Goal: Find specific page/section: Find specific page/section

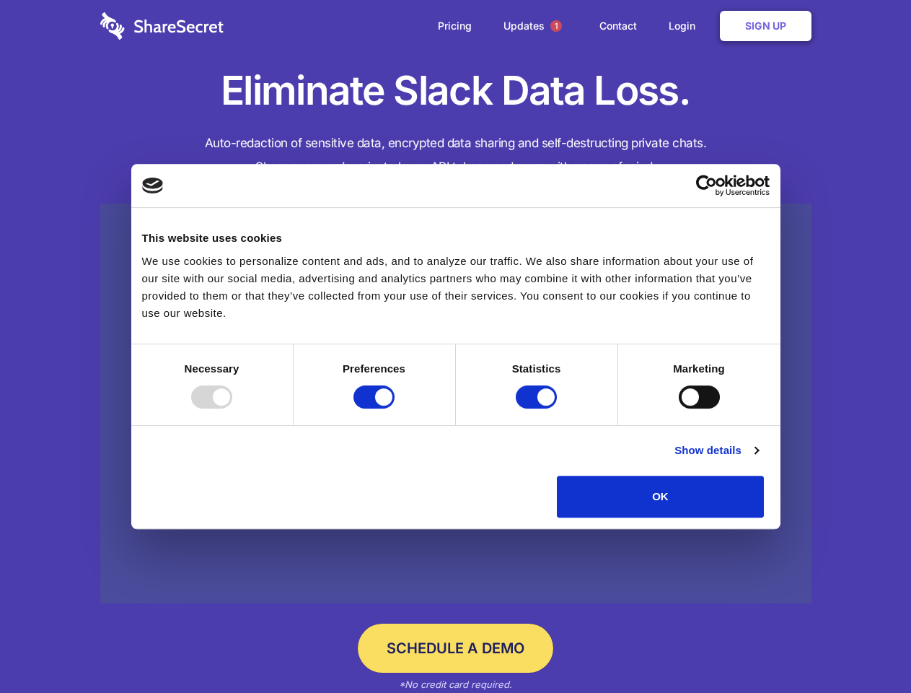
click at [232, 408] on div at bounding box center [211, 396] width 41 height 23
click at [395, 408] on input "Preferences" at bounding box center [374, 396] width 41 height 23
checkbox input "false"
click at [538, 408] on input "Statistics" at bounding box center [536, 396] width 41 height 23
checkbox input "false"
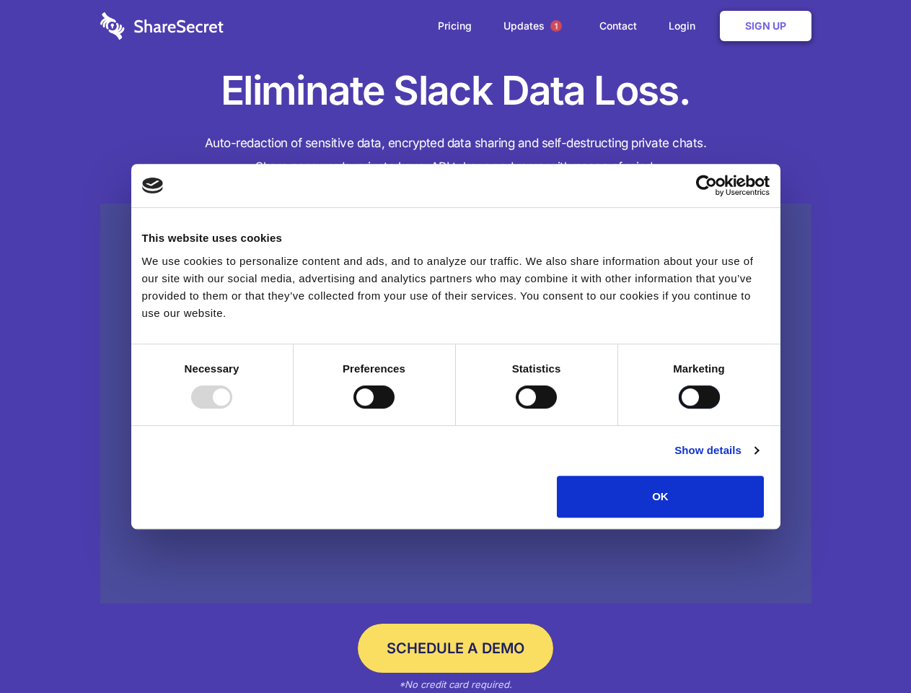
click at [679, 408] on input "Marketing" at bounding box center [699, 396] width 41 height 23
checkbox input "true"
click at [758, 459] on link "Show details" at bounding box center [717, 450] width 84 height 17
click at [0, 0] on li "Necessary 7 Necessary cookies help make a website usable by enabling basic func…" at bounding box center [0, 0] width 0 height 0
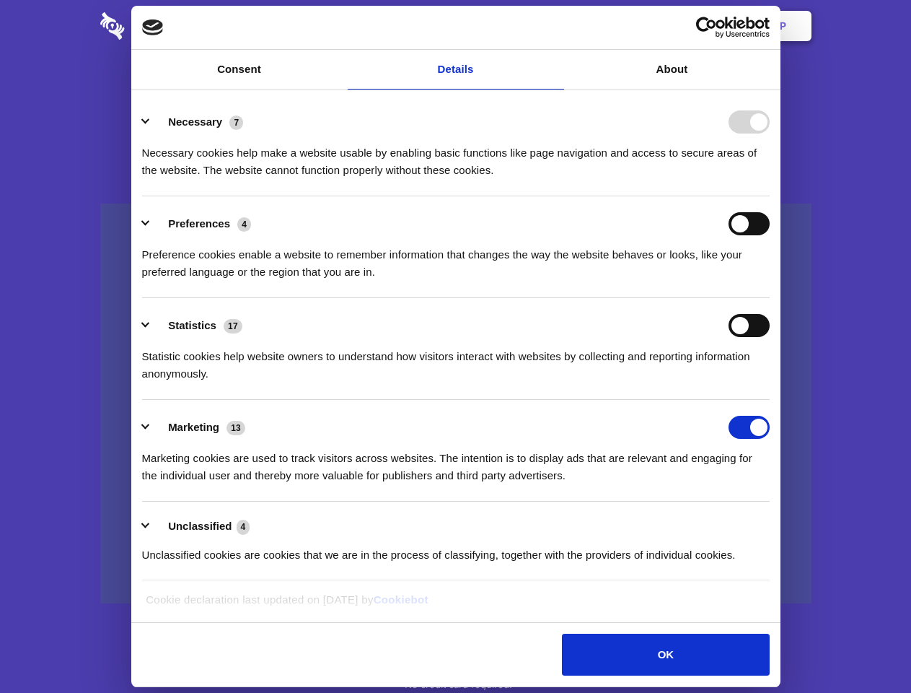
click at [556, 26] on span "1" at bounding box center [557, 26] width 12 height 12
